Goal: Information Seeking & Learning: Check status

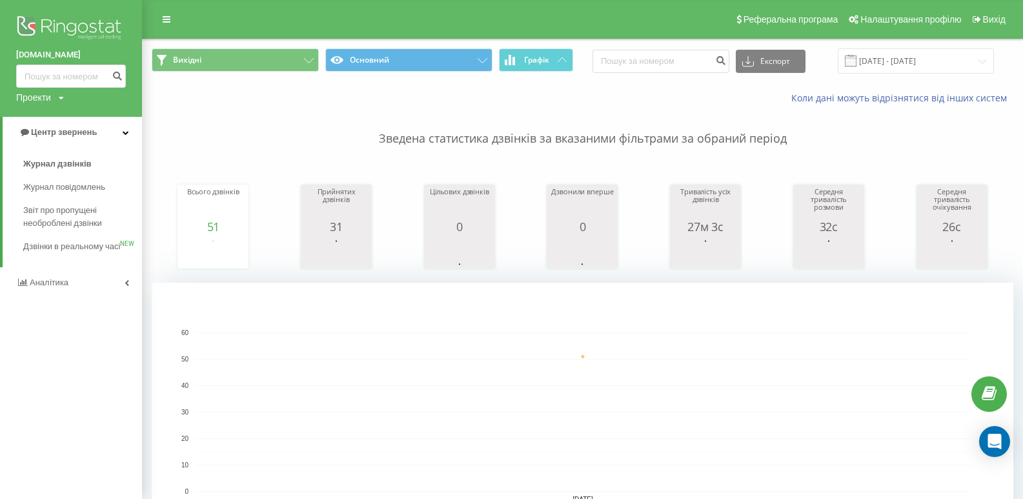
click at [856, 63] on span at bounding box center [851, 61] width 12 height 12
click at [975, 59] on input "[DATE] - [DATE]" at bounding box center [916, 60] width 156 height 25
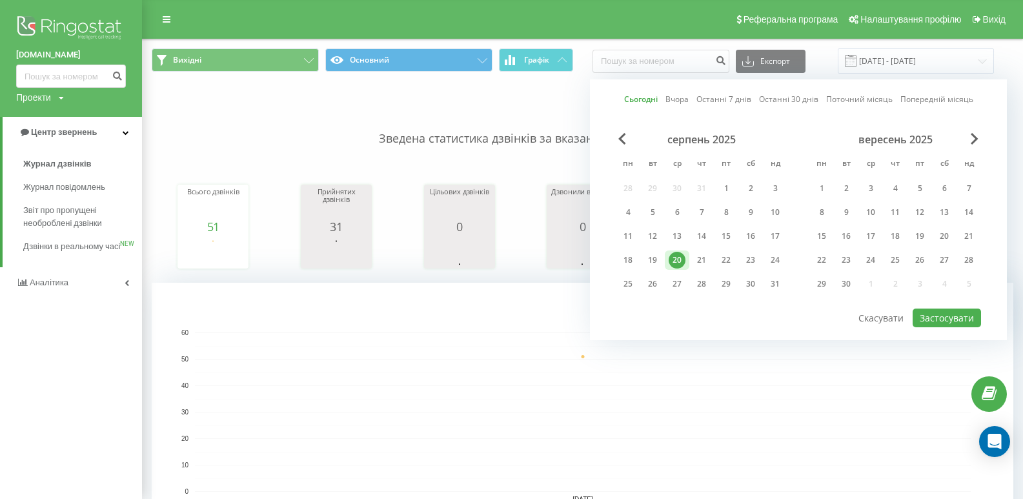
click at [680, 259] on div "20" at bounding box center [677, 260] width 17 height 17
click at [941, 317] on button "Застосувати" at bounding box center [946, 317] width 68 height 19
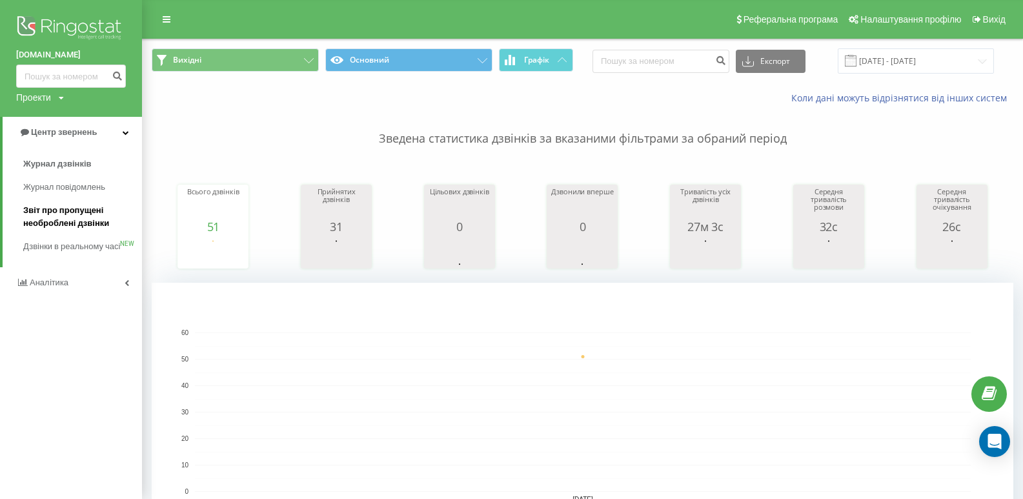
click at [75, 216] on span "Звіт про пропущені необроблені дзвінки" at bounding box center [79, 217] width 112 height 26
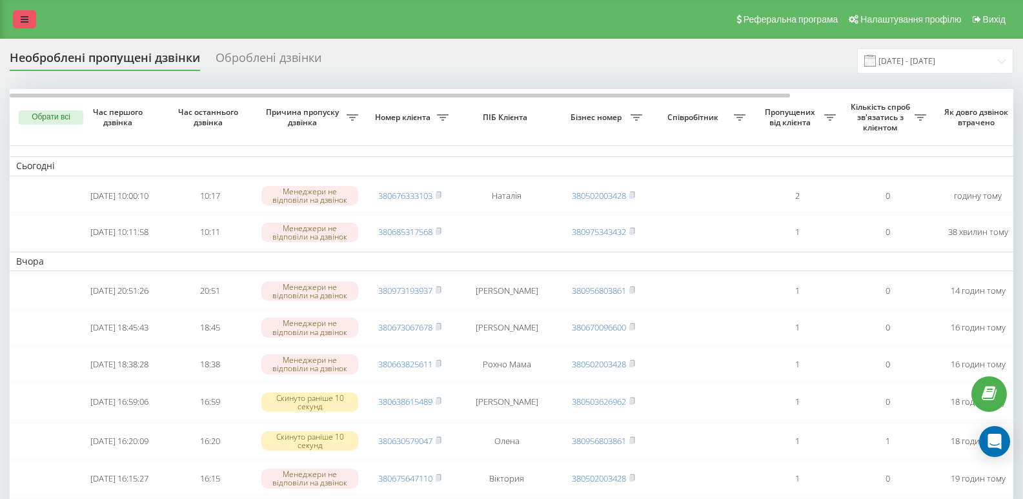
click at [30, 14] on link at bounding box center [24, 19] width 23 height 18
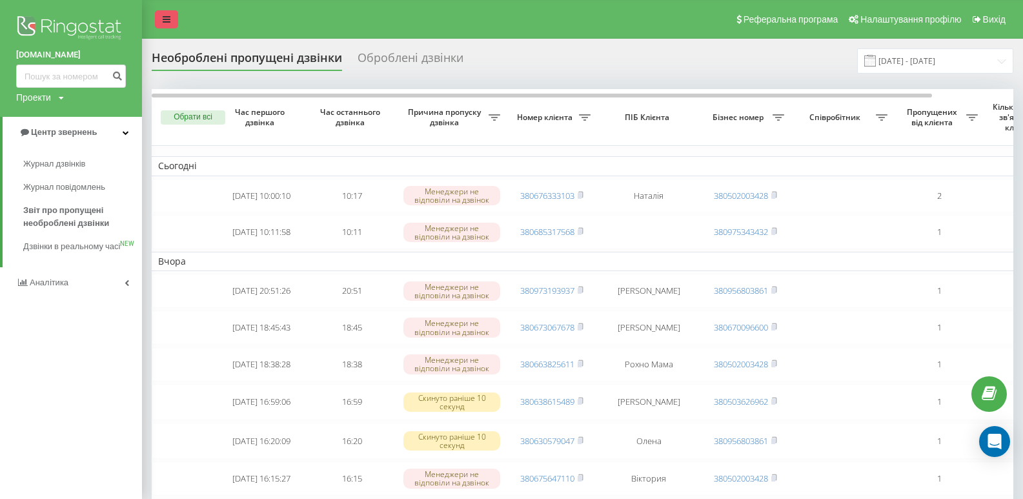
click at [158, 12] on link at bounding box center [166, 19] width 23 height 18
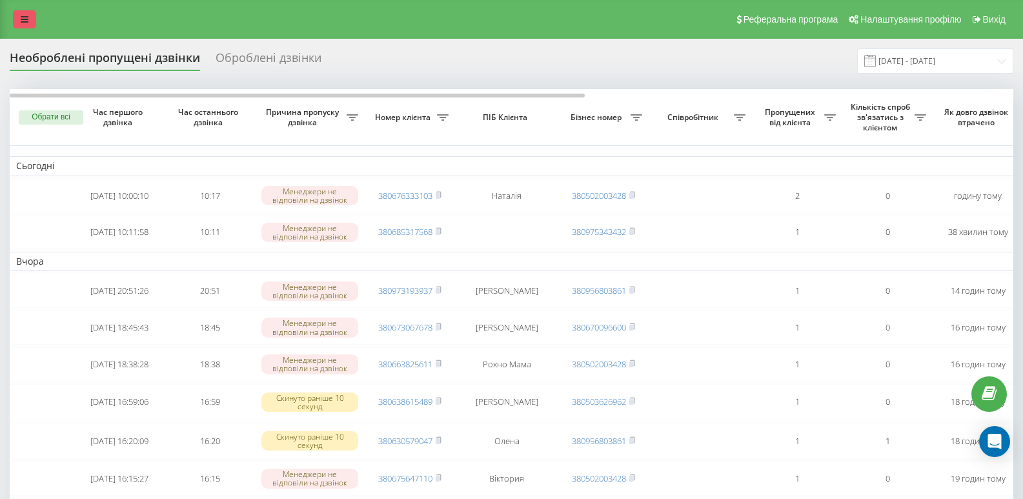
click at [21, 17] on icon at bounding box center [25, 19] width 8 height 9
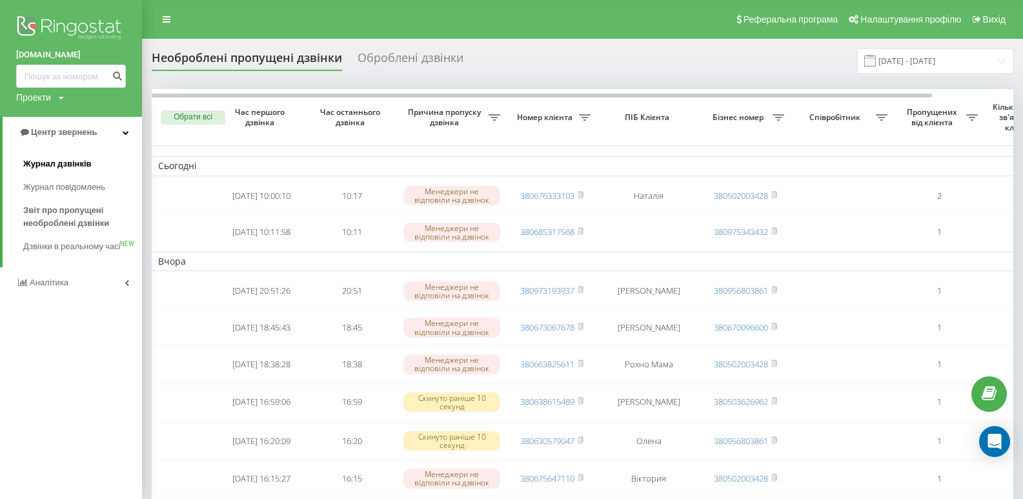
click at [48, 161] on span "Журнал дзвінків" at bounding box center [57, 163] width 68 height 13
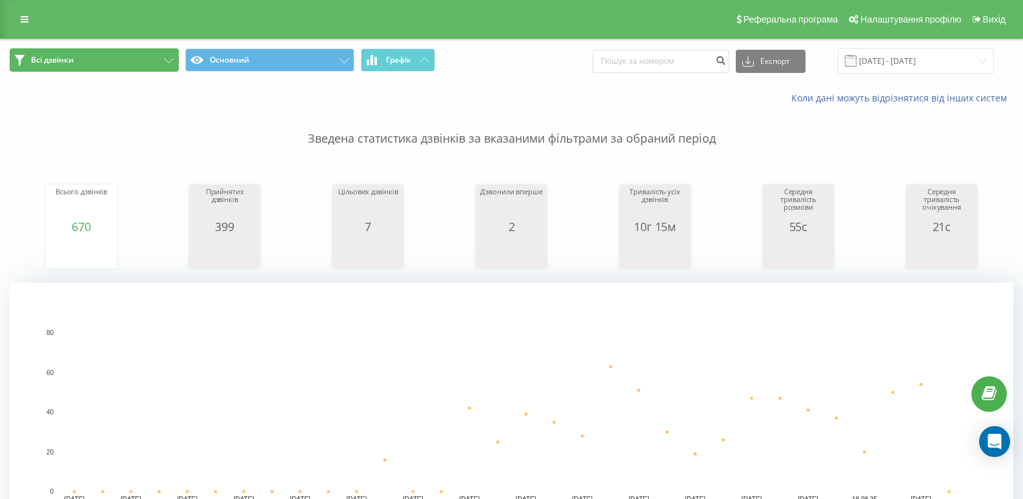
click at [166, 61] on icon at bounding box center [169, 60] width 10 height 5
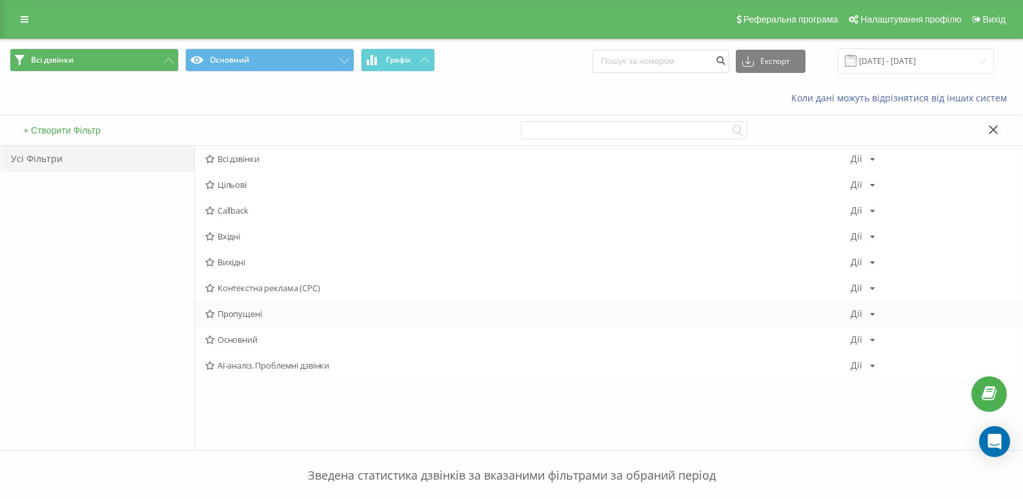
click at [237, 311] on span "Пропущені" at bounding box center [527, 313] width 645 height 9
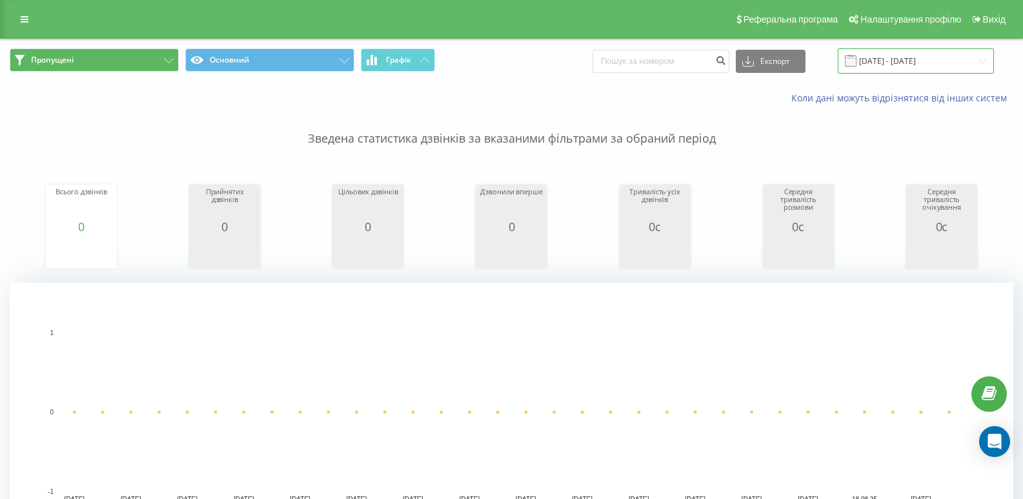
click at [983, 61] on input "[DATE] - [DATE]" at bounding box center [916, 60] width 156 height 25
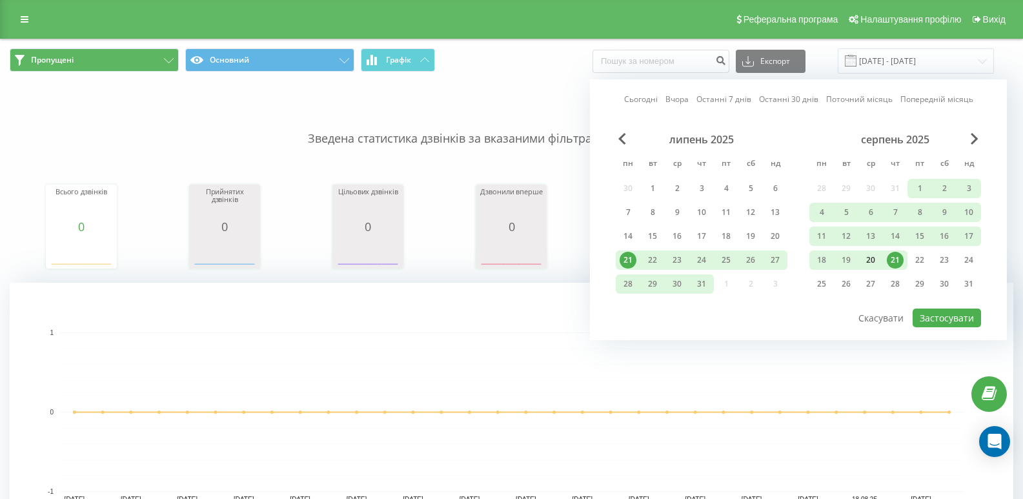
click at [865, 257] on div "20" at bounding box center [870, 260] width 17 height 17
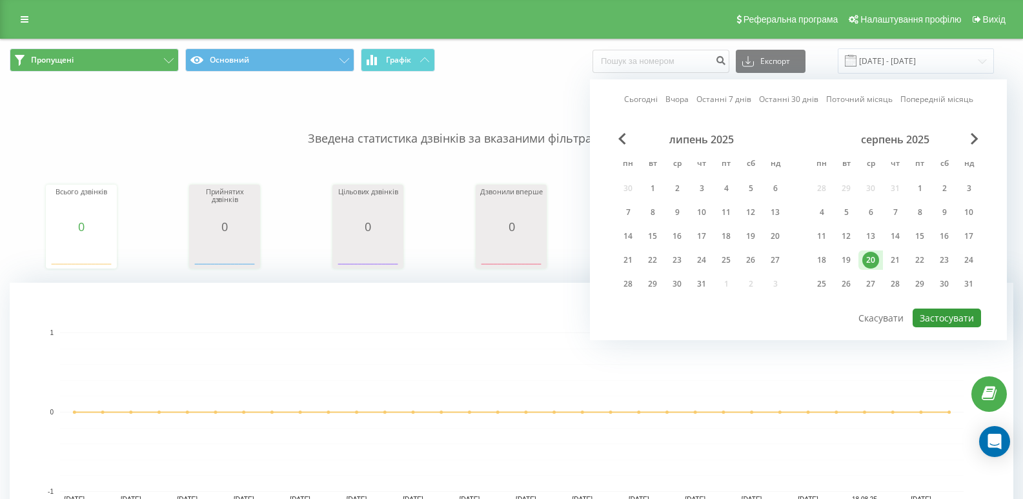
click at [940, 324] on button "Застосувати" at bounding box center [946, 317] width 68 height 19
type input "20.08.2025 - 20.08.2025"
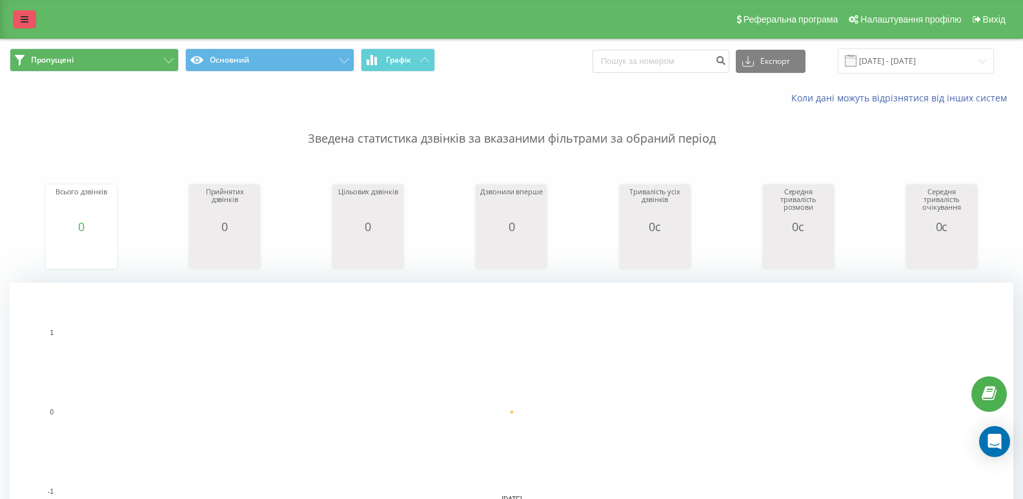
click at [18, 20] on link at bounding box center [24, 19] width 23 height 18
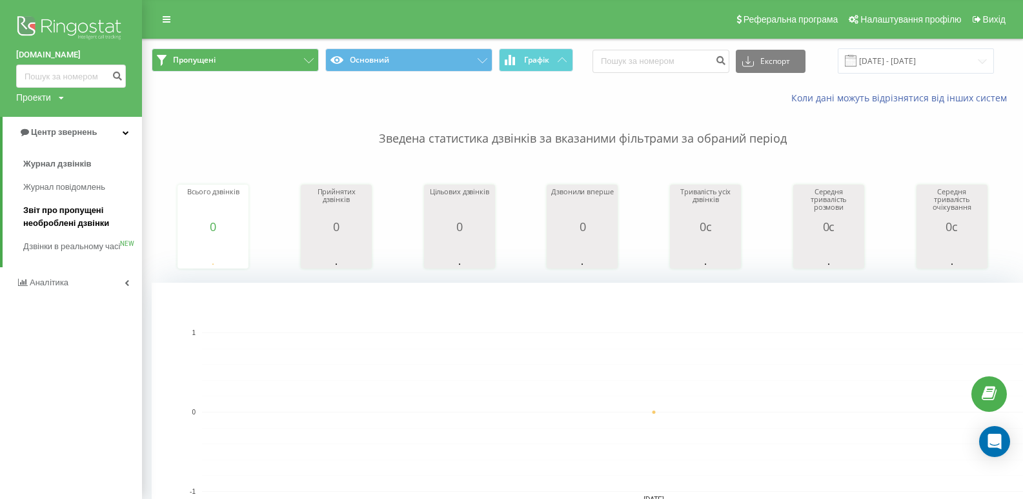
click at [70, 216] on span "Звіт про пропущені необроблені дзвінки" at bounding box center [79, 217] width 112 height 26
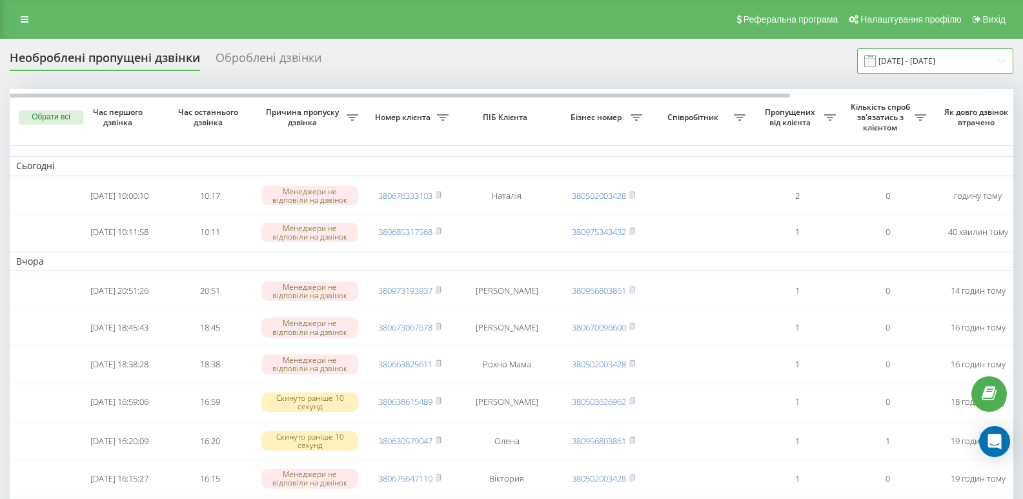
click at [1002, 60] on input "[DATE] - [DATE]" at bounding box center [935, 60] width 156 height 25
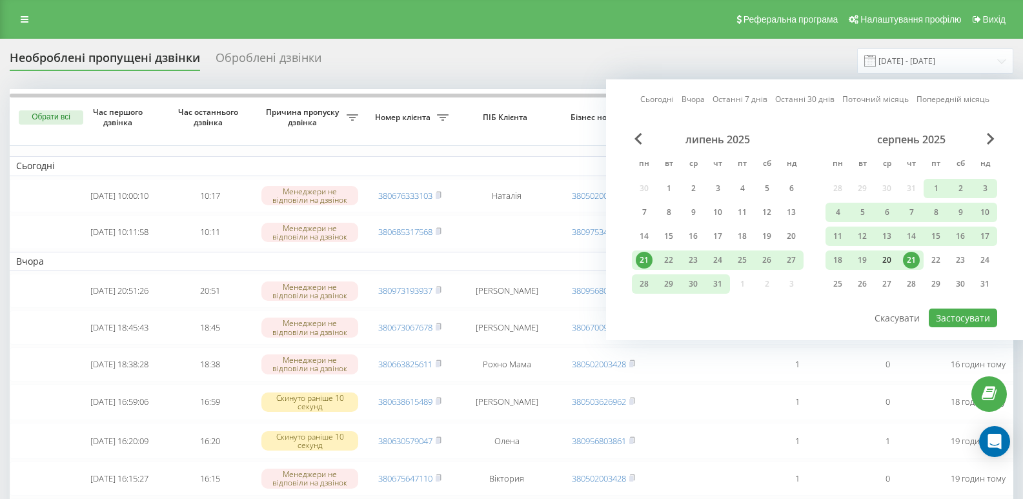
click at [886, 259] on div "20" at bounding box center [886, 260] width 17 height 17
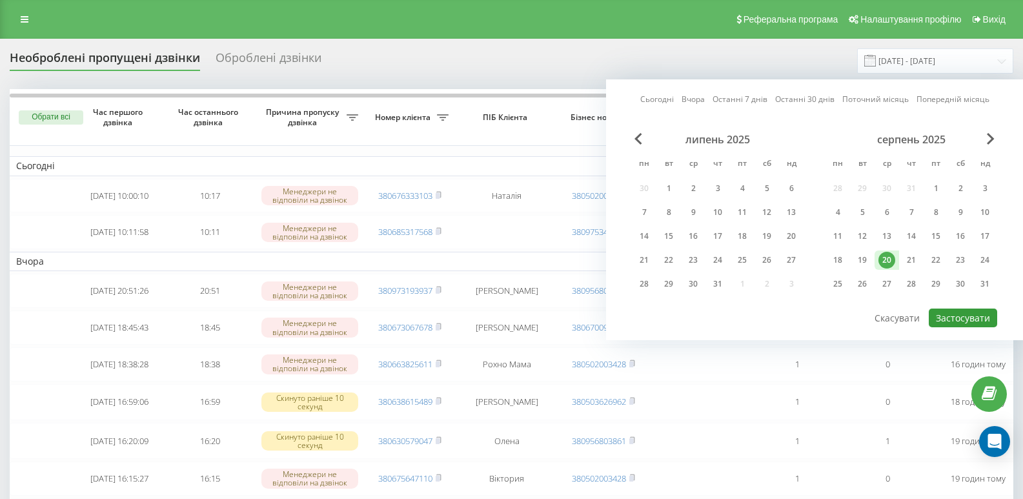
click at [954, 314] on button "Застосувати" at bounding box center [963, 317] width 68 height 19
type input "[DATE] - [DATE]"
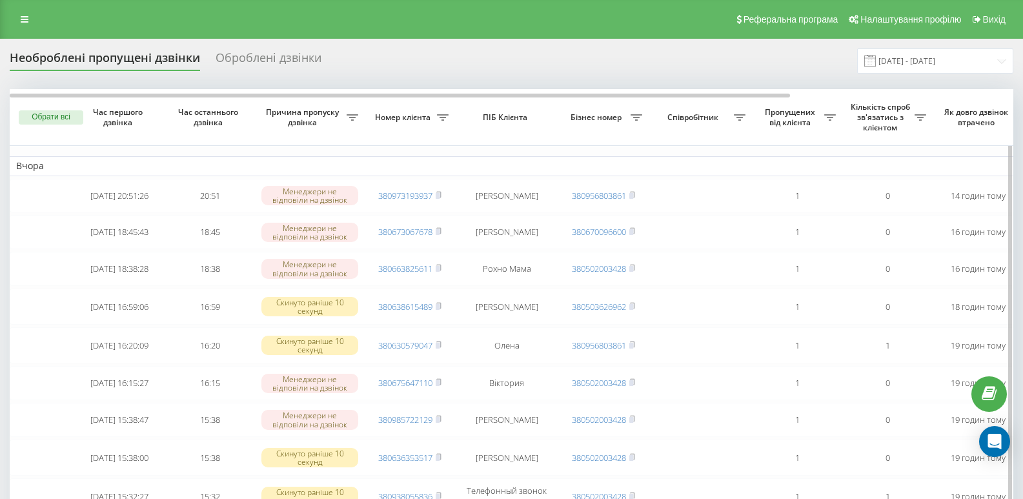
click at [358, 117] on icon at bounding box center [353, 117] width 12 height 6
click at [590, 199] on input "text" at bounding box center [636, 196] width 146 height 23
type input "380670096600"
click at [681, 225] on span "OK" at bounding box center [680, 221] width 36 height 20
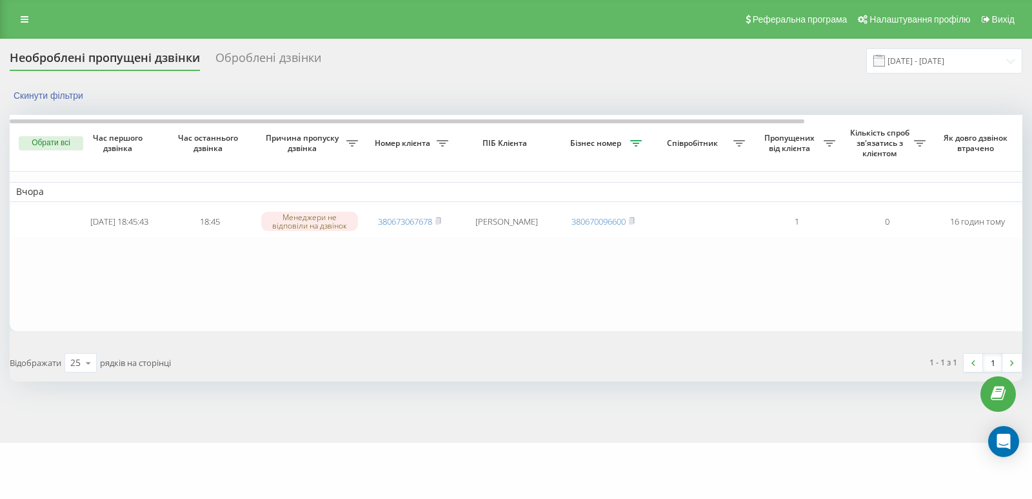
click at [633, 141] on icon at bounding box center [636, 143] width 12 height 6
drag, startPoint x: 615, startPoint y: 221, endPoint x: 566, endPoint y: 225, distance: 49.2
click at [566, 225] on input "380670096600" at bounding box center [636, 222] width 146 height 23
click at [701, 165] on button "×" at bounding box center [701, 166] width 15 height 15
click at [1007, 57] on input "20.08.2025 - 20.08.2025" at bounding box center [945, 60] width 156 height 25
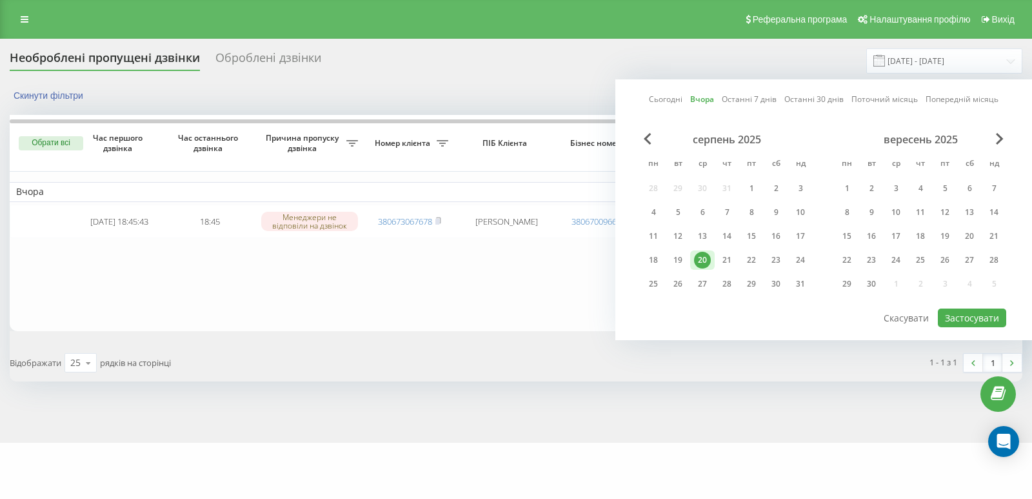
click at [701, 260] on div "20" at bounding box center [702, 260] width 17 height 17
click at [961, 312] on button "Застосувати" at bounding box center [972, 317] width 68 height 19
